Goal: Task Accomplishment & Management: Use online tool/utility

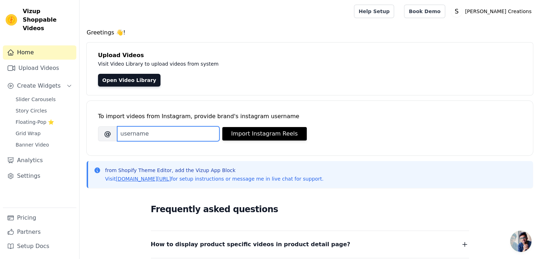
click at [190, 136] on input "Brand's Instagram Username" at bounding box center [168, 133] width 102 height 15
paste input "sarla_creations"
type input "sarla_creations"
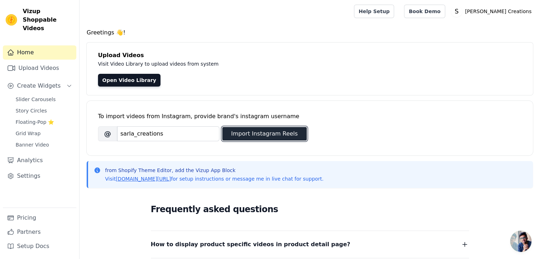
click at [255, 137] on button "Import Instagram Reels" at bounding box center [264, 133] width 84 height 13
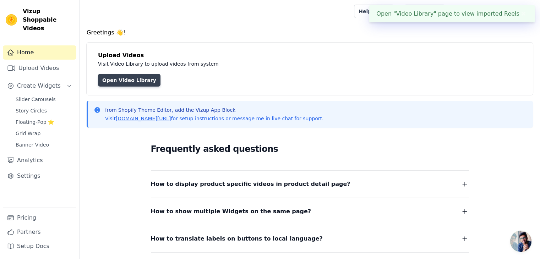
click at [123, 82] on link "Open Video Library" at bounding box center [129, 80] width 62 height 13
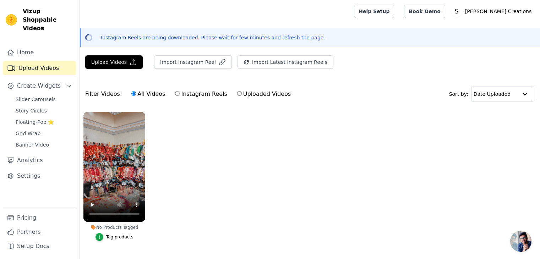
click at [175, 94] on input "Instagram Reels" at bounding box center [177, 93] width 5 height 5
radio input "true"
click at [131, 94] on input "All Videos" at bounding box center [133, 93] width 5 height 5
radio input "true"
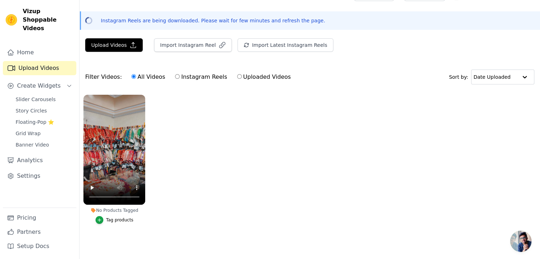
scroll to position [20, 0]
click at [54, 94] on link "Slider Carousels" at bounding box center [43, 99] width 65 height 10
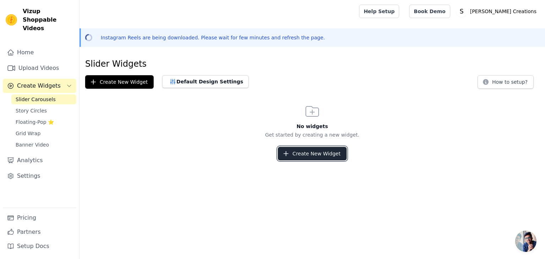
click at [325, 156] on button "Create New Widget" at bounding box center [312, 153] width 68 height 13
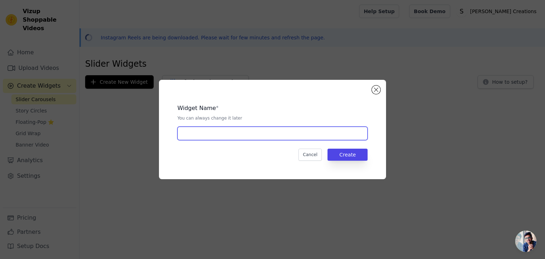
click at [247, 135] on input "text" at bounding box center [272, 133] width 190 height 13
type input "home Page videos"
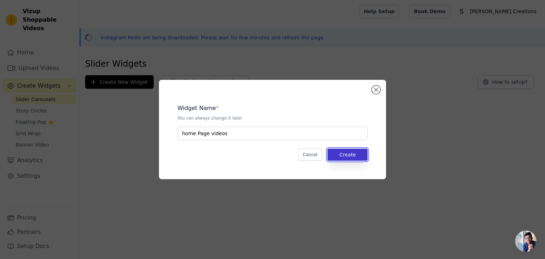
click at [348, 153] on button "Create" at bounding box center [348, 155] width 40 height 12
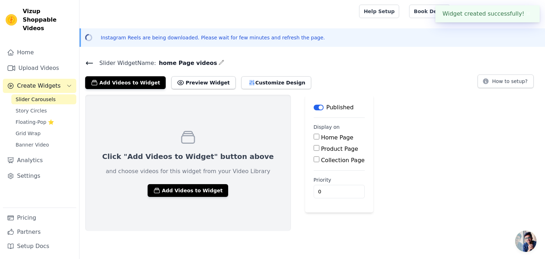
click at [314, 135] on input "Home Page" at bounding box center [317, 137] width 6 height 6
checkbox input "true"
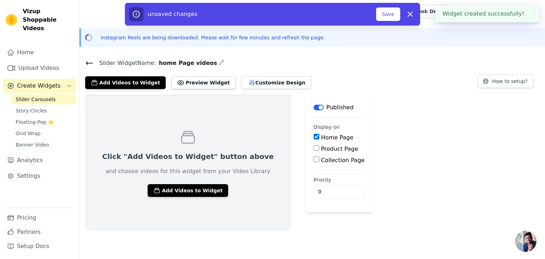
click at [314, 149] on input "Product Page" at bounding box center [317, 148] width 6 height 6
checkbox input "true"
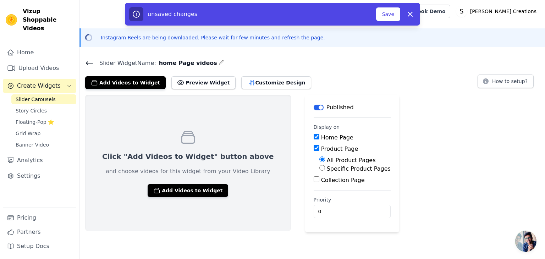
click at [314, 180] on input "Collection Page" at bounding box center [317, 179] width 6 height 6
checkbox input "true"
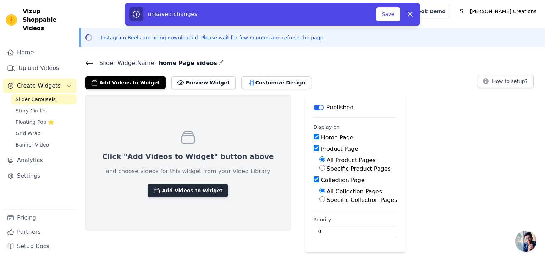
click at [185, 191] on button "Add Videos to Widget" at bounding box center [188, 190] width 81 height 13
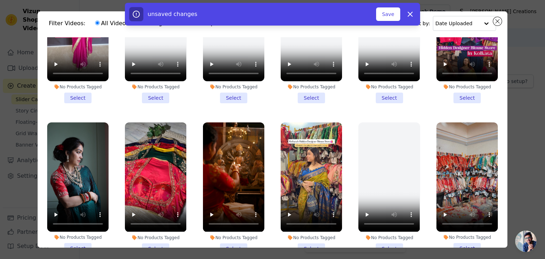
scroll to position [61, 0]
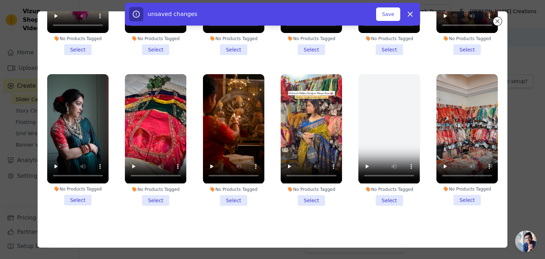
click at [304, 191] on li "No Products Tagged Select" at bounding box center [311, 139] width 61 height 131
click at [0, 0] on input "No Products Tagged Select" at bounding box center [0, 0] width 0 height 0
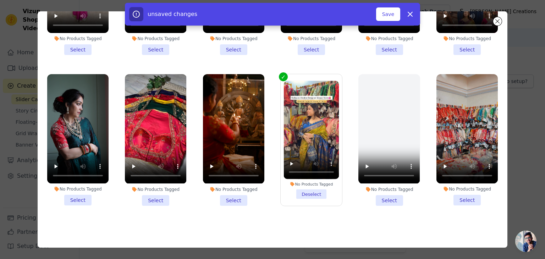
click at [236, 192] on li "No Products Tagged Select" at bounding box center [233, 139] width 61 height 131
click at [0, 0] on input "No Products Tagged Select" at bounding box center [0, 0] width 0 height 0
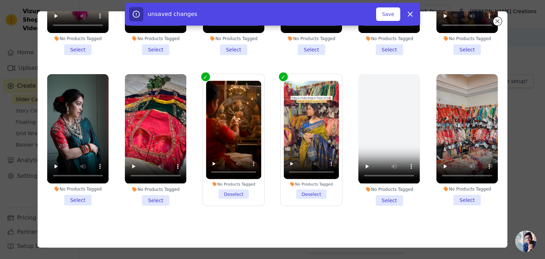
click at [74, 189] on li "No Products Tagged Select" at bounding box center [77, 139] width 61 height 131
click at [0, 0] on input "No Products Tagged Select" at bounding box center [0, 0] width 0 height 0
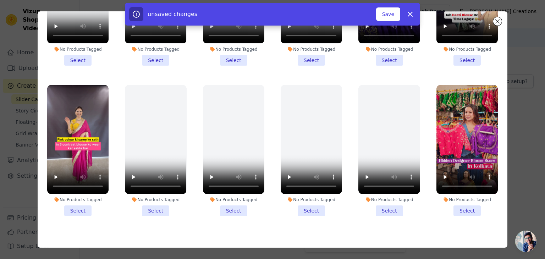
scroll to position [264, 0]
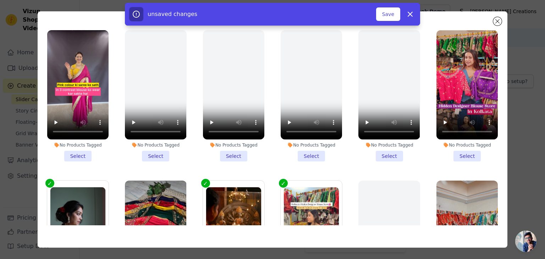
click at [460, 148] on li "No Products Tagged Select" at bounding box center [466, 95] width 61 height 131
click at [0, 0] on input "No Products Tagged Select" at bounding box center [0, 0] width 0 height 0
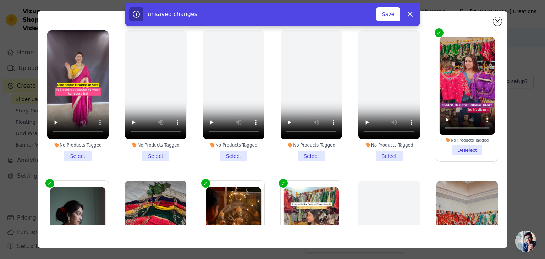
click at [77, 150] on li "No Products Tagged Select" at bounding box center [77, 95] width 61 height 131
click at [0, 0] on input "No Products Tagged Select" at bounding box center [0, 0] width 0 height 0
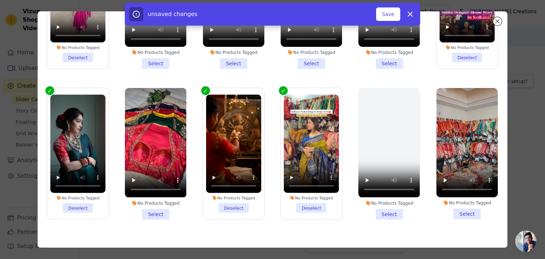
scroll to position [370, 0]
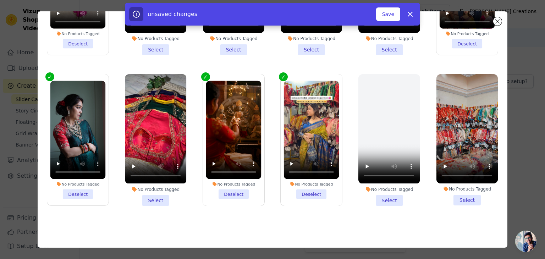
click at [460, 192] on li "No Products Tagged Select" at bounding box center [466, 139] width 61 height 131
click at [0, 0] on input "No Products Tagged Select" at bounding box center [0, 0] width 0 height 0
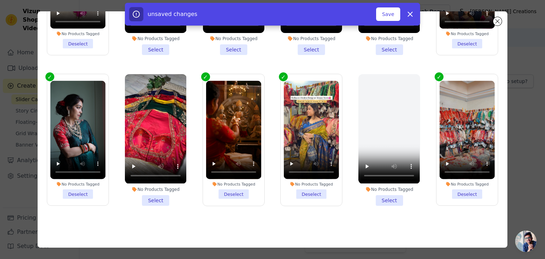
click at [146, 190] on li "No Products Tagged Select" at bounding box center [155, 139] width 61 height 131
click at [0, 0] on input "No Products Tagged Select" at bounding box center [0, 0] width 0 height 0
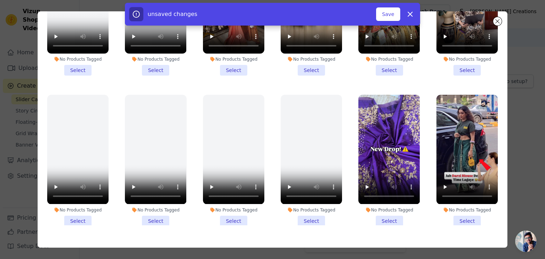
scroll to position [51, 0]
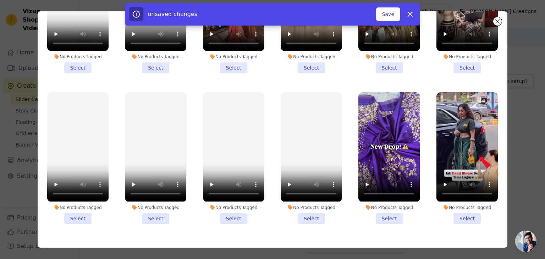
click at [386, 208] on li "No Products Tagged Select" at bounding box center [388, 157] width 61 height 131
click at [0, 0] on input "No Products Tagged Select" at bounding box center [0, 0] width 0 height 0
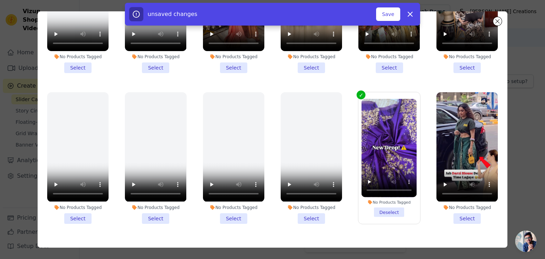
click at [458, 215] on li "No Products Tagged Select" at bounding box center [466, 157] width 61 height 131
click at [0, 0] on input "No Products Tagged Select" at bounding box center [0, 0] width 0 height 0
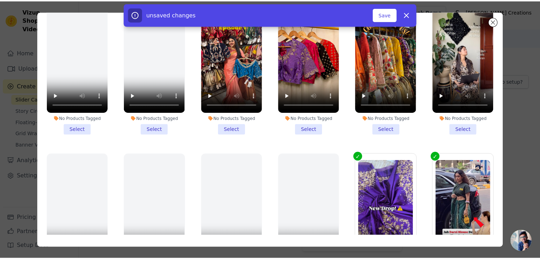
scroll to position [0, 0]
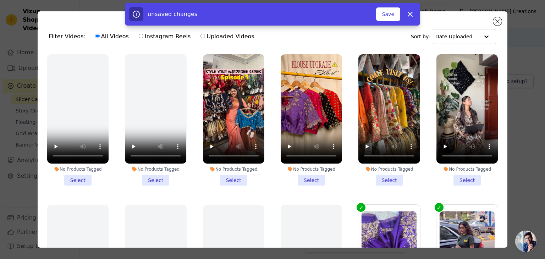
click at [229, 180] on li "No Products Tagged Select" at bounding box center [233, 119] width 61 height 131
click at [0, 0] on input "No Products Tagged Select" at bounding box center [0, 0] width 0 height 0
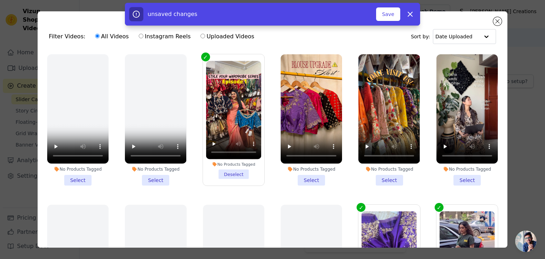
click at [309, 180] on li "No Products Tagged Select" at bounding box center [311, 119] width 61 height 131
click at [0, 0] on input "No Products Tagged Select" at bounding box center [0, 0] width 0 height 0
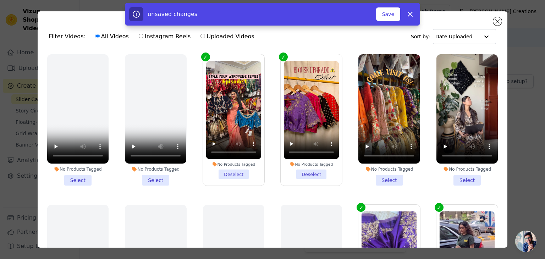
drag, startPoint x: 386, startPoint y: 176, endPoint x: 450, endPoint y: 178, distance: 63.2
click at [387, 176] on li "No Products Tagged Select" at bounding box center [388, 119] width 61 height 131
click at [0, 0] on input "No Products Tagged Select" at bounding box center [0, 0] width 0 height 0
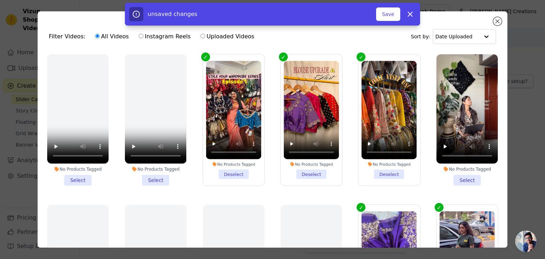
click at [457, 177] on li "No Products Tagged Select" at bounding box center [466, 119] width 61 height 131
click at [0, 0] on input "No Products Tagged Select" at bounding box center [0, 0] width 0 height 0
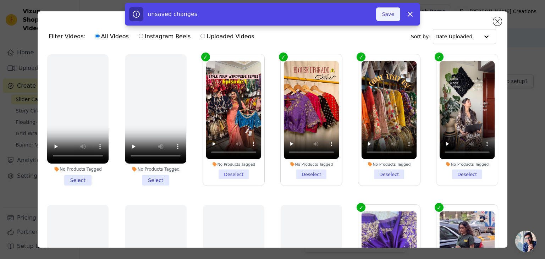
click at [387, 13] on button "Save" at bounding box center [388, 13] width 24 height 13
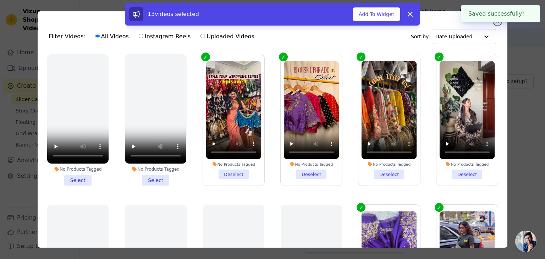
click at [394, 15] on button "Add To Widget" at bounding box center [377, 13] width 48 height 13
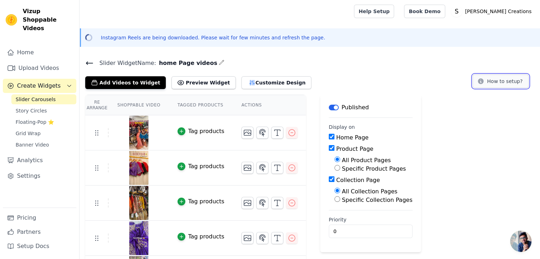
click at [501, 79] on button "How to setup?" at bounding box center [500, 81] width 56 height 13
click at [183, 83] on button "Preview Widget" at bounding box center [203, 82] width 64 height 13
click at [252, 83] on button "Customize Design" at bounding box center [276, 82] width 70 height 13
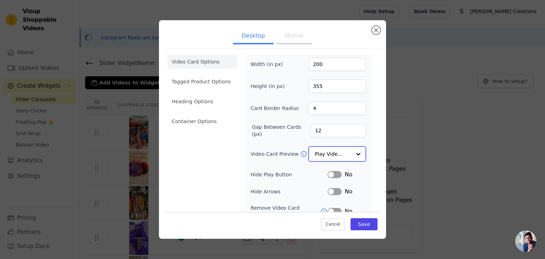
click at [353, 155] on div at bounding box center [358, 154] width 14 height 14
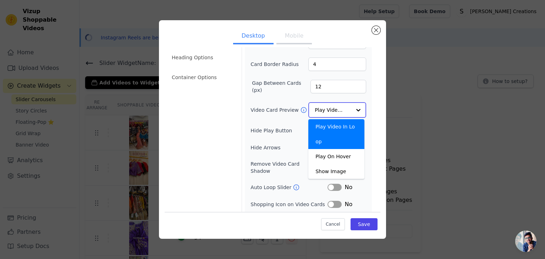
scroll to position [56, 0]
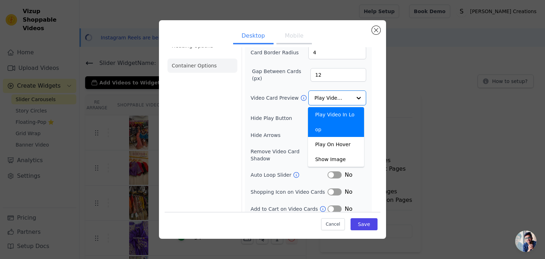
click at [198, 66] on li "Container Options" at bounding box center [202, 66] width 70 height 14
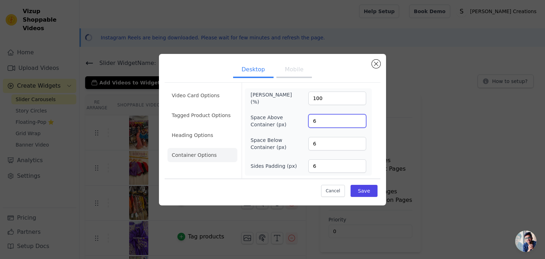
drag, startPoint x: 317, startPoint y: 122, endPoint x: 312, endPoint y: 121, distance: 5.0
click at [312, 121] on input "6" at bounding box center [337, 120] width 58 height 13
type input "50"
click at [348, 137] on input "6" at bounding box center [337, 143] width 58 height 13
drag, startPoint x: 347, startPoint y: 137, endPoint x: 297, endPoint y: 141, distance: 50.1
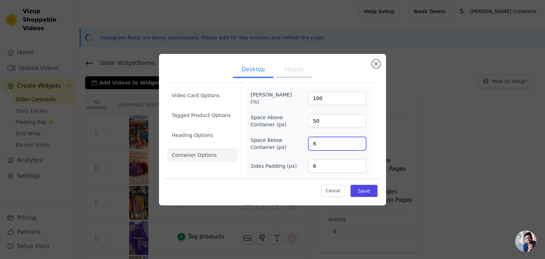
click at [299, 139] on div "Space Below Container (px) 6" at bounding box center [309, 144] width 116 height 14
type input "50"
click at [361, 190] on button "Save" at bounding box center [364, 191] width 27 height 12
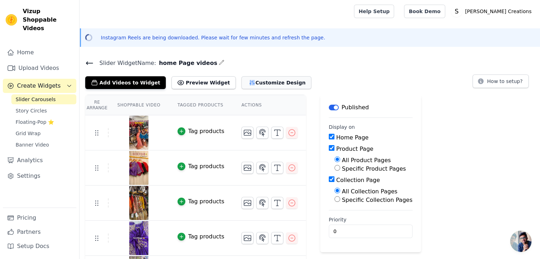
click at [258, 82] on button "Customize Design" at bounding box center [276, 82] width 70 height 13
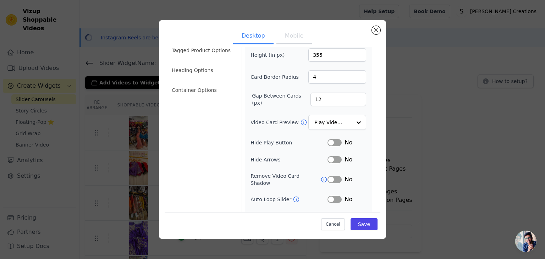
scroll to position [55, 0]
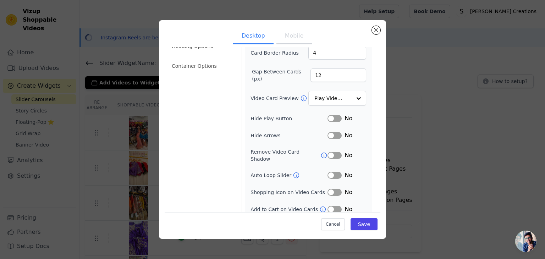
click at [331, 172] on button "Label" at bounding box center [335, 175] width 14 height 7
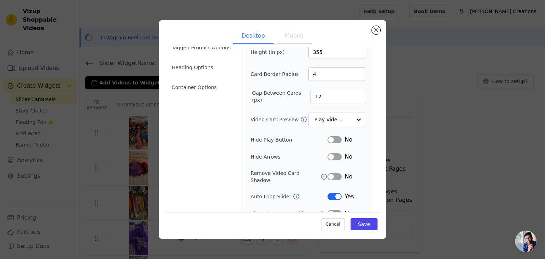
scroll to position [0, 0]
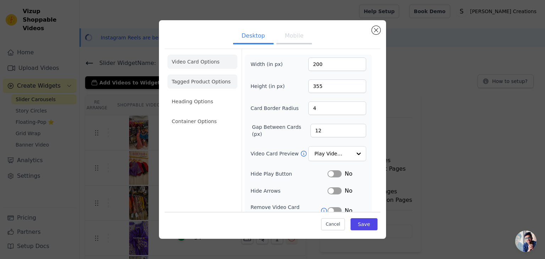
click at [192, 114] on li "Tagged Product Options" at bounding box center [202, 121] width 70 height 14
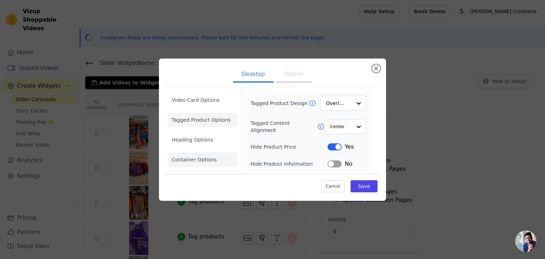
click at [196, 143] on li "Heading Options" at bounding box center [202, 140] width 70 height 14
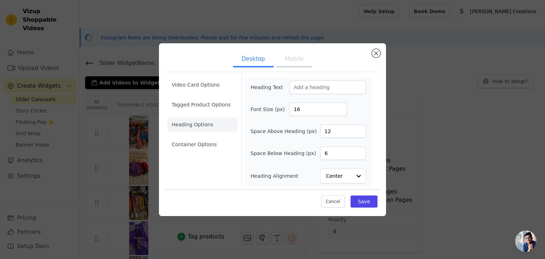
click at [196, 144] on li "Container Options" at bounding box center [202, 144] width 70 height 14
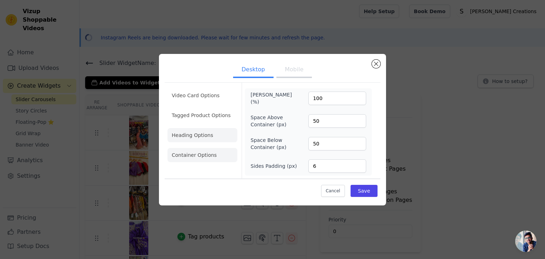
click at [195, 135] on li "Heading Options" at bounding box center [202, 135] width 70 height 14
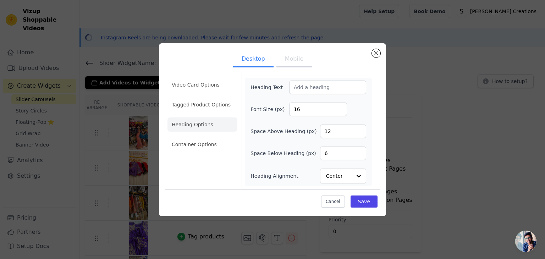
click at [288, 60] on button "Mobile" at bounding box center [293, 60] width 35 height 16
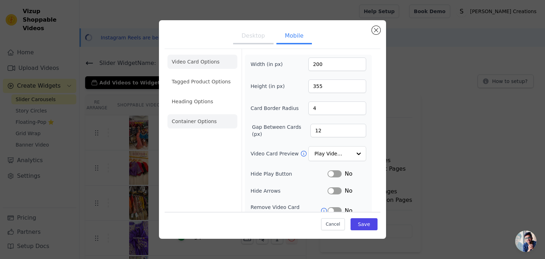
click at [202, 123] on li "Container Options" at bounding box center [202, 121] width 70 height 14
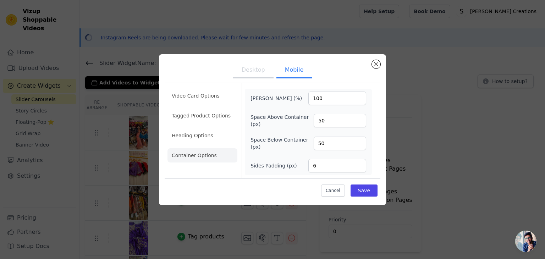
click at [200, 127] on ul "Video Card Options Tagged Product Options Heading Options Container Options" at bounding box center [202, 125] width 70 height 79
drag, startPoint x: 198, startPoint y: 137, endPoint x: 198, endPoint y: 128, distance: 8.5
click at [198, 137] on li "Heading Options" at bounding box center [202, 135] width 70 height 14
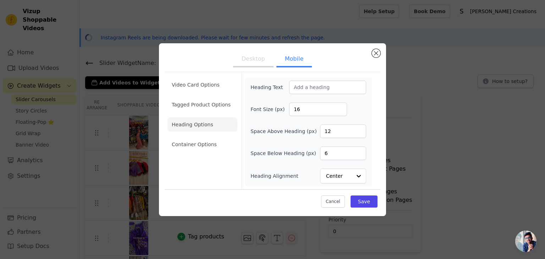
click at [204, 112] on ul "Video Card Options Tagged Product Options Heading Options Container Options" at bounding box center [202, 114] width 70 height 79
click at [208, 98] on li "Video Card Options" at bounding box center [202, 105] width 70 height 14
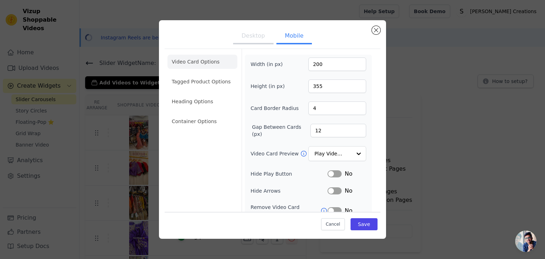
click at [254, 42] on button "Desktop" at bounding box center [253, 37] width 40 height 16
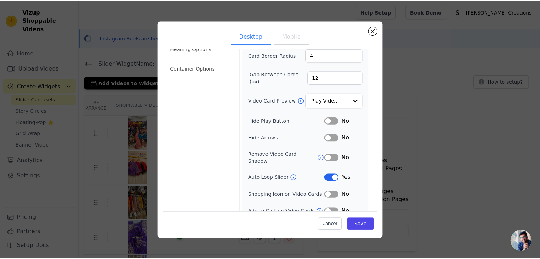
scroll to position [55, 0]
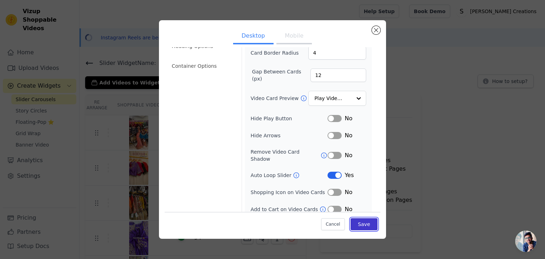
click at [358, 226] on button "Save" at bounding box center [364, 224] width 27 height 12
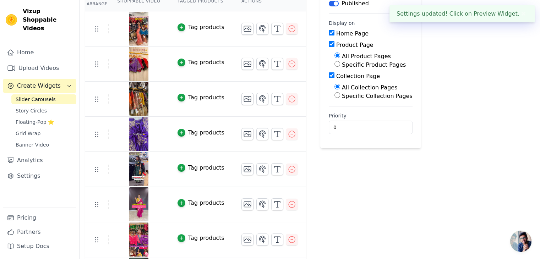
scroll to position [106, 0]
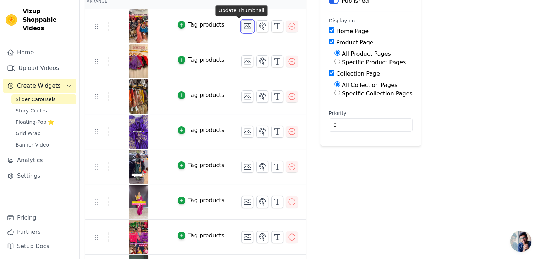
click at [243, 24] on icon "button" at bounding box center [247, 26] width 9 height 9
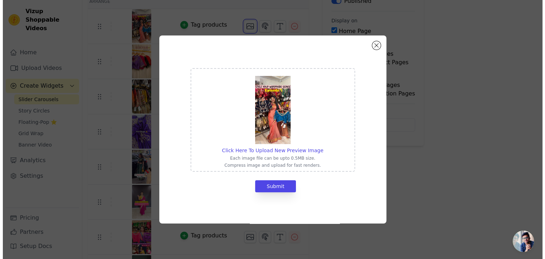
scroll to position [0, 0]
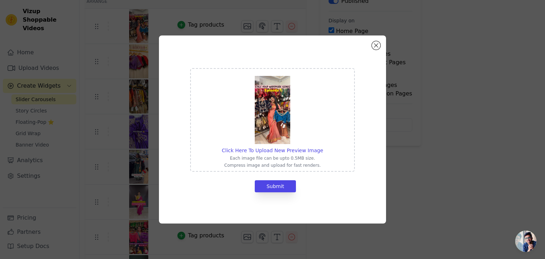
click at [373, 42] on div "Click Here To Upload New Preview Image Each image file can be upto 0.5MB size. …" at bounding box center [272, 129] width 227 height 188
drag, startPoint x: 378, startPoint y: 44, endPoint x: 276, endPoint y: 0, distance: 110.8
click at [378, 43] on button "Close modal" at bounding box center [376, 45] width 9 height 9
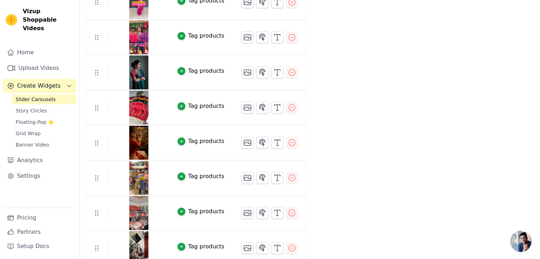
scroll to position [312, 0]
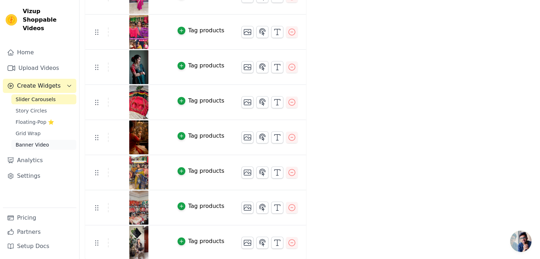
click at [34, 141] on span "Banner Video" at bounding box center [32, 144] width 33 height 7
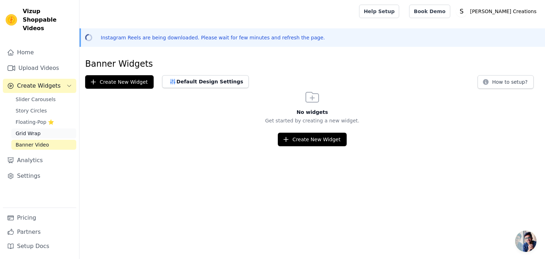
click at [38, 130] on span "Grid Wrap" at bounding box center [28, 133] width 25 height 7
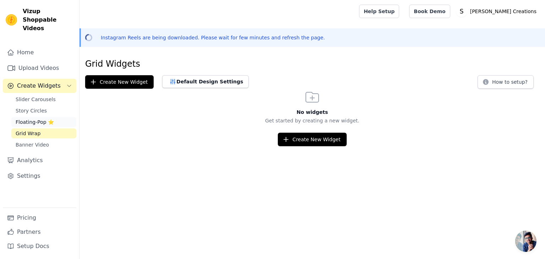
click at [41, 119] on span "Floating-Pop ⭐" at bounding box center [35, 122] width 38 height 7
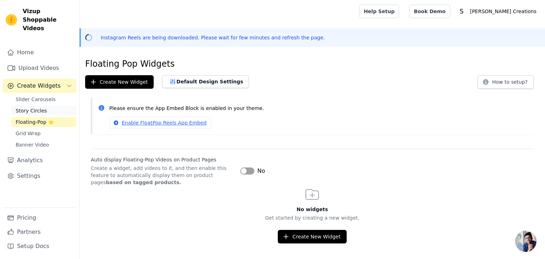
click at [40, 107] on span "Story Circles" at bounding box center [31, 110] width 31 height 7
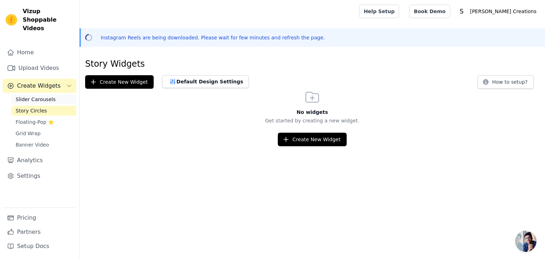
click at [38, 96] on span "Slider Carousels" at bounding box center [36, 99] width 40 height 7
